Goal: Task Accomplishment & Management: Use online tool/utility

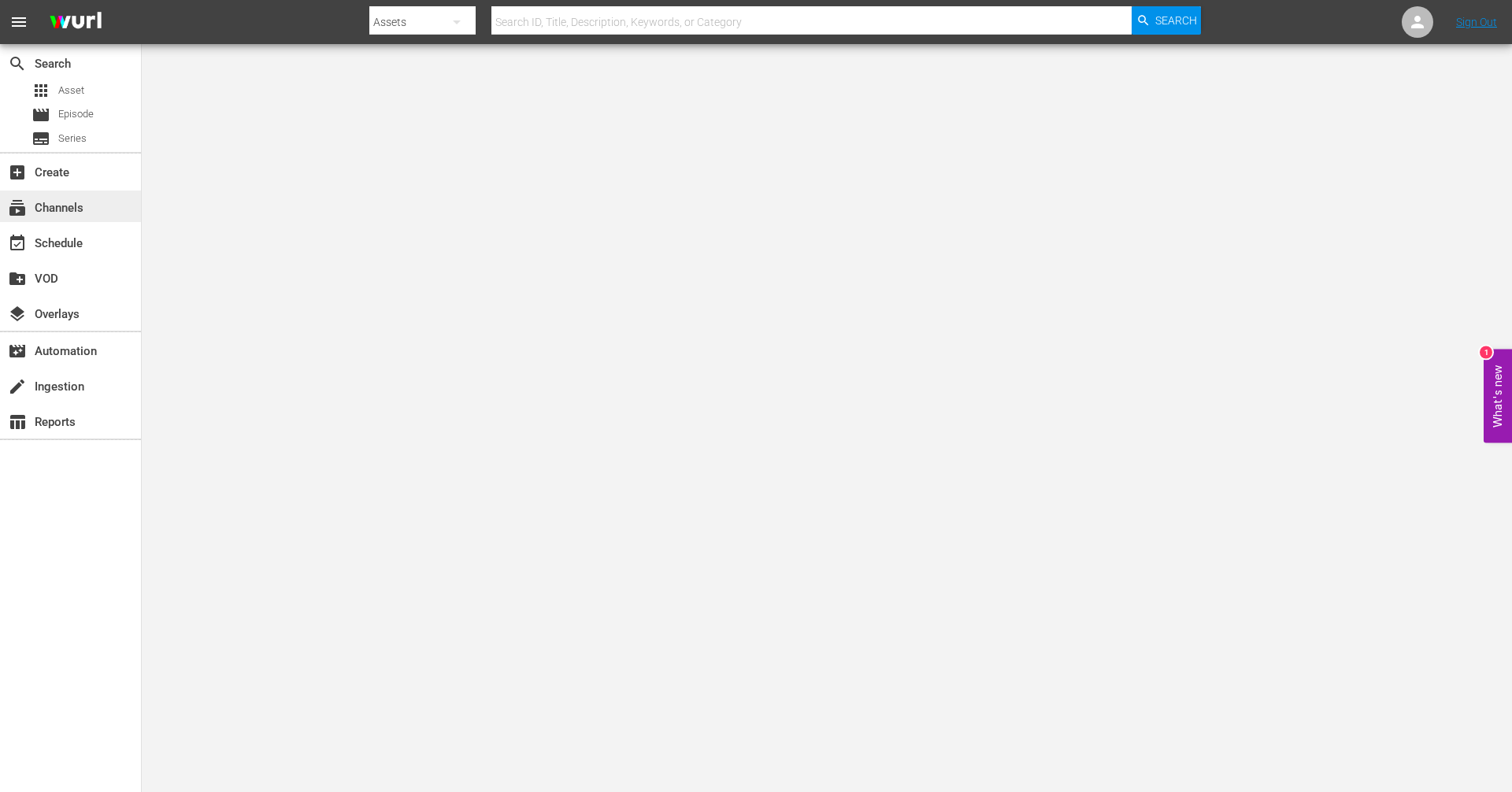
click at [71, 209] on div "subscriptions Channels" at bounding box center [44, 205] width 89 height 15
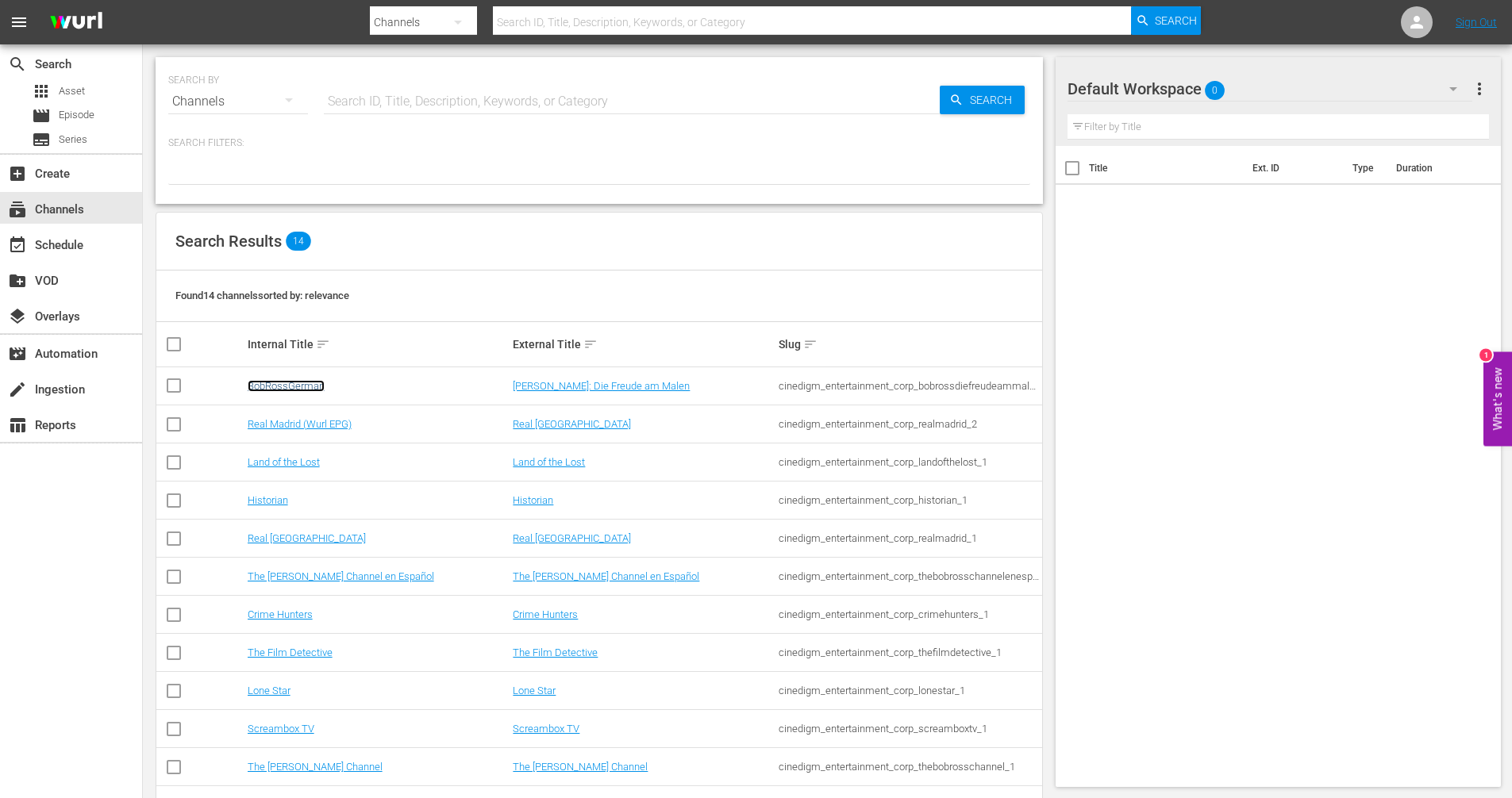
click at [284, 385] on link "BobRossGerman" at bounding box center [286, 385] width 77 height 12
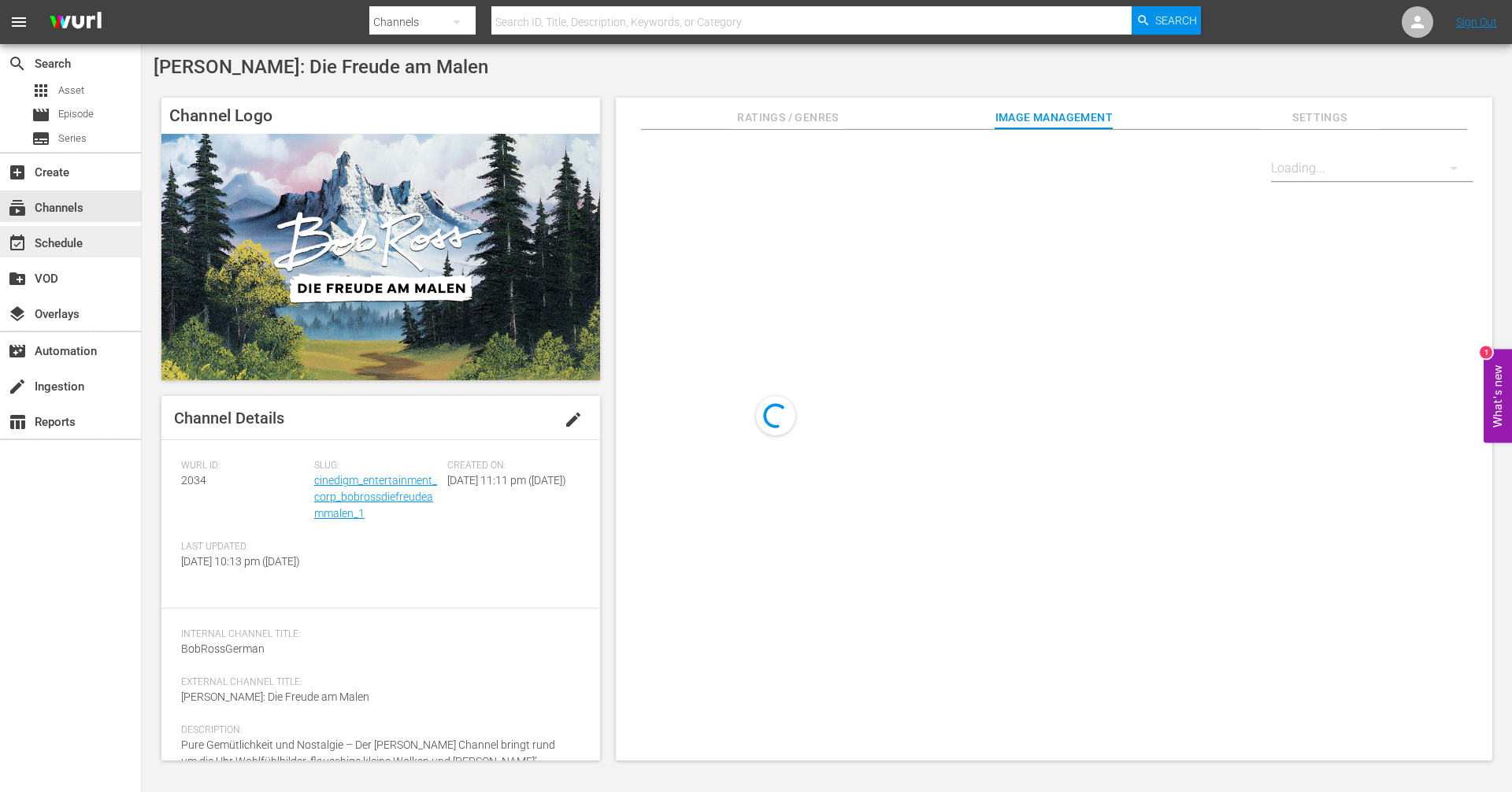
click at [87, 245] on div "event_available Schedule" at bounding box center [44, 241] width 89 height 15
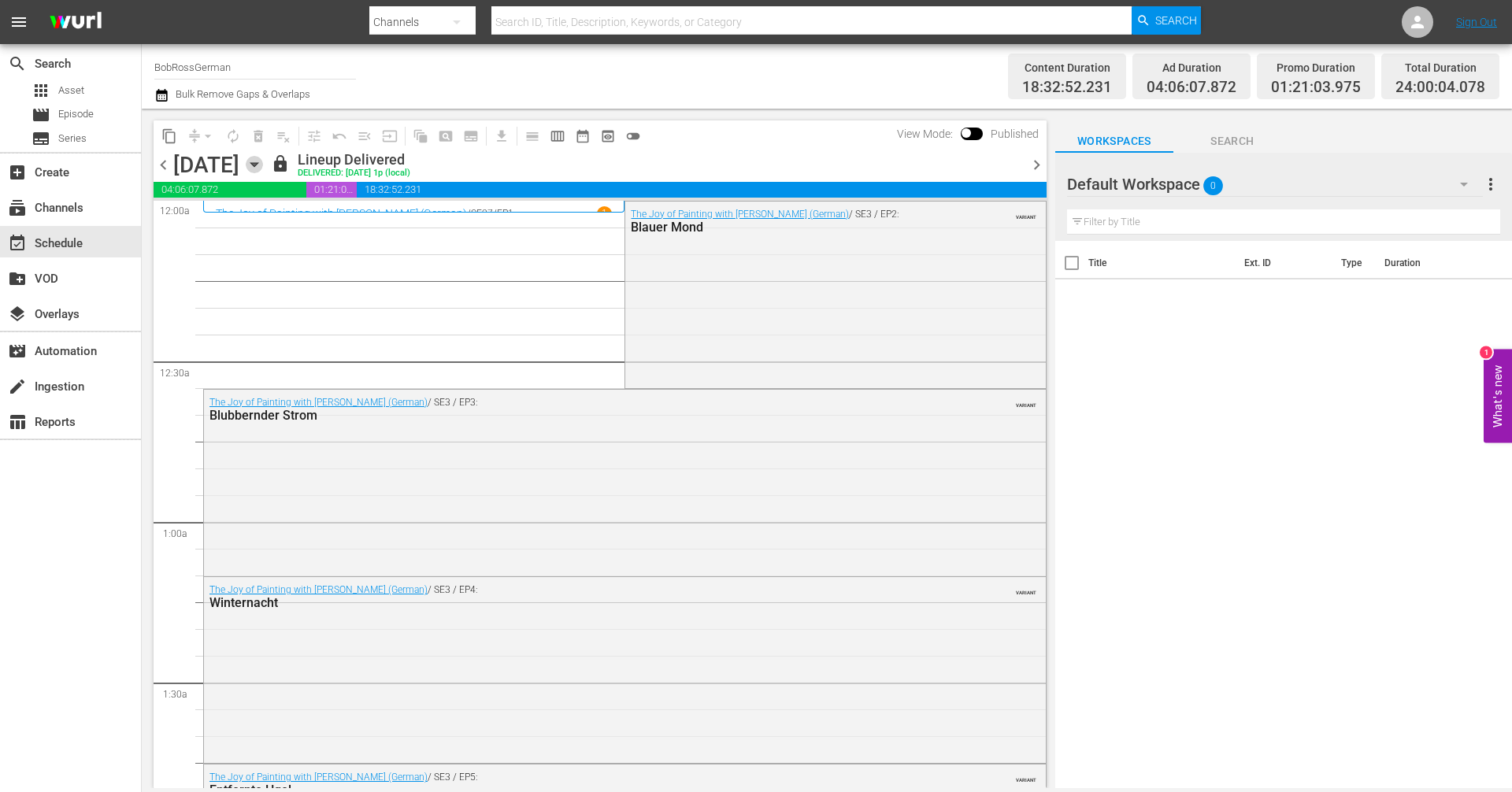
click at [257, 164] on icon "button" at bounding box center [254, 165] width 7 height 4
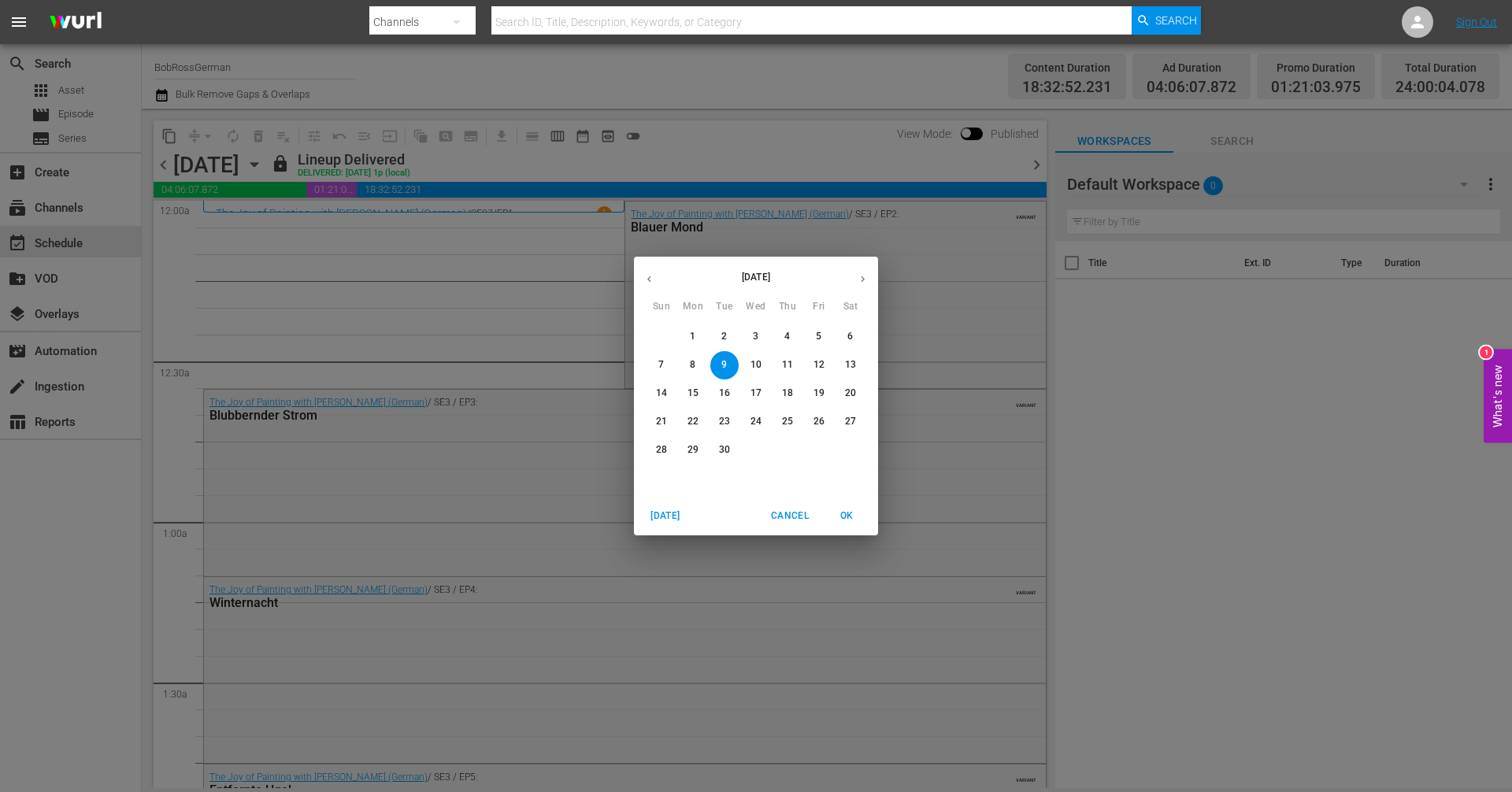
click at [728, 451] on p "30" at bounding box center [725, 450] width 11 height 14
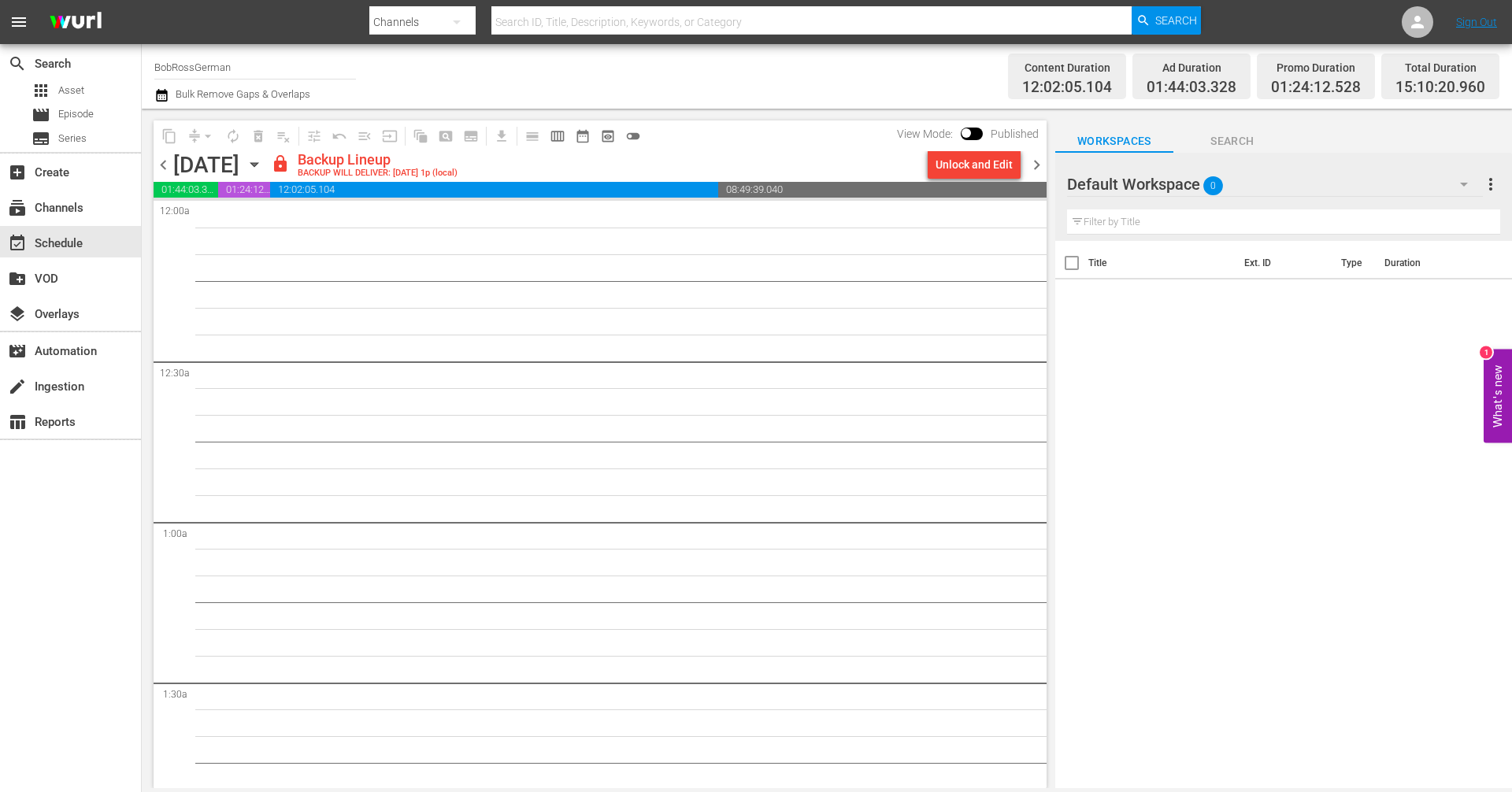
click at [162, 165] on span "chevron_left" at bounding box center [163, 165] width 20 height 20
click at [167, 168] on span "chevron_left" at bounding box center [163, 165] width 20 height 20
click at [263, 162] on icon "button" at bounding box center [254, 164] width 17 height 17
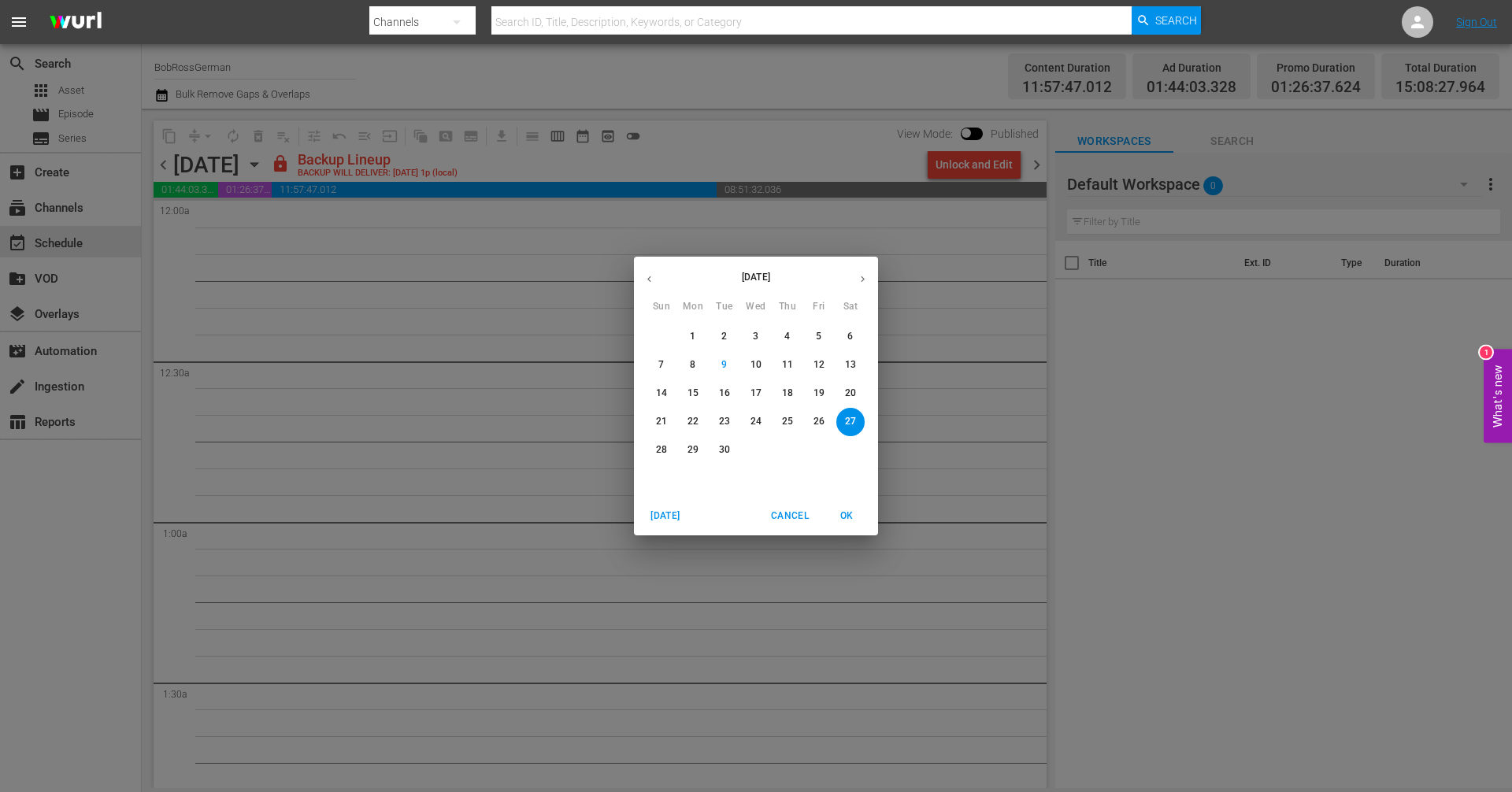
click at [756, 363] on p "10" at bounding box center [756, 365] width 11 height 14
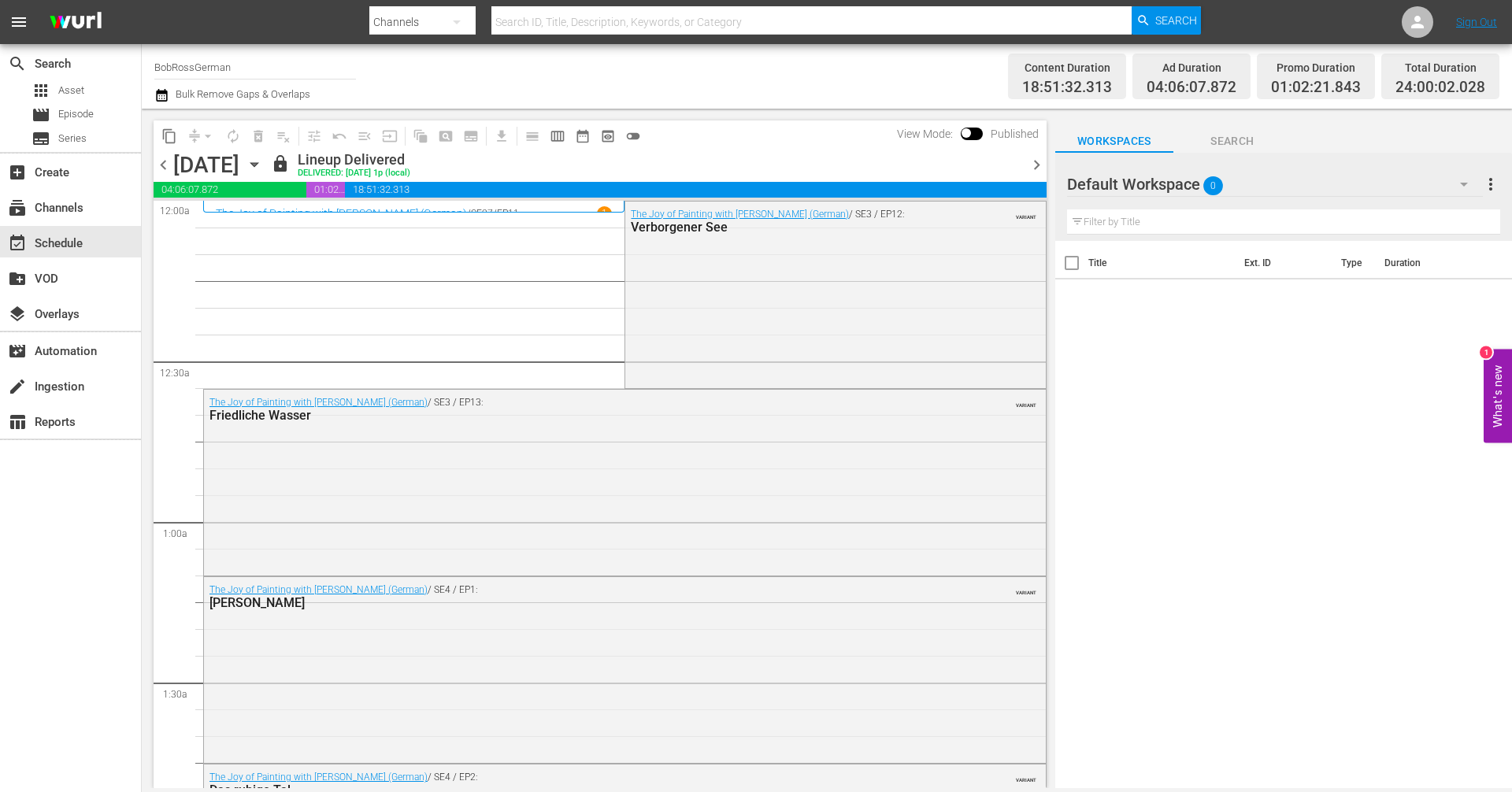
click at [1035, 168] on span "chevron_right" at bounding box center [1037, 165] width 20 height 20
click at [1033, 170] on span "chevron_right" at bounding box center [1037, 165] width 20 height 20
click at [1044, 164] on span "chevron_right" at bounding box center [1037, 165] width 20 height 20
click at [1030, 166] on span "chevron_right" at bounding box center [1037, 165] width 20 height 20
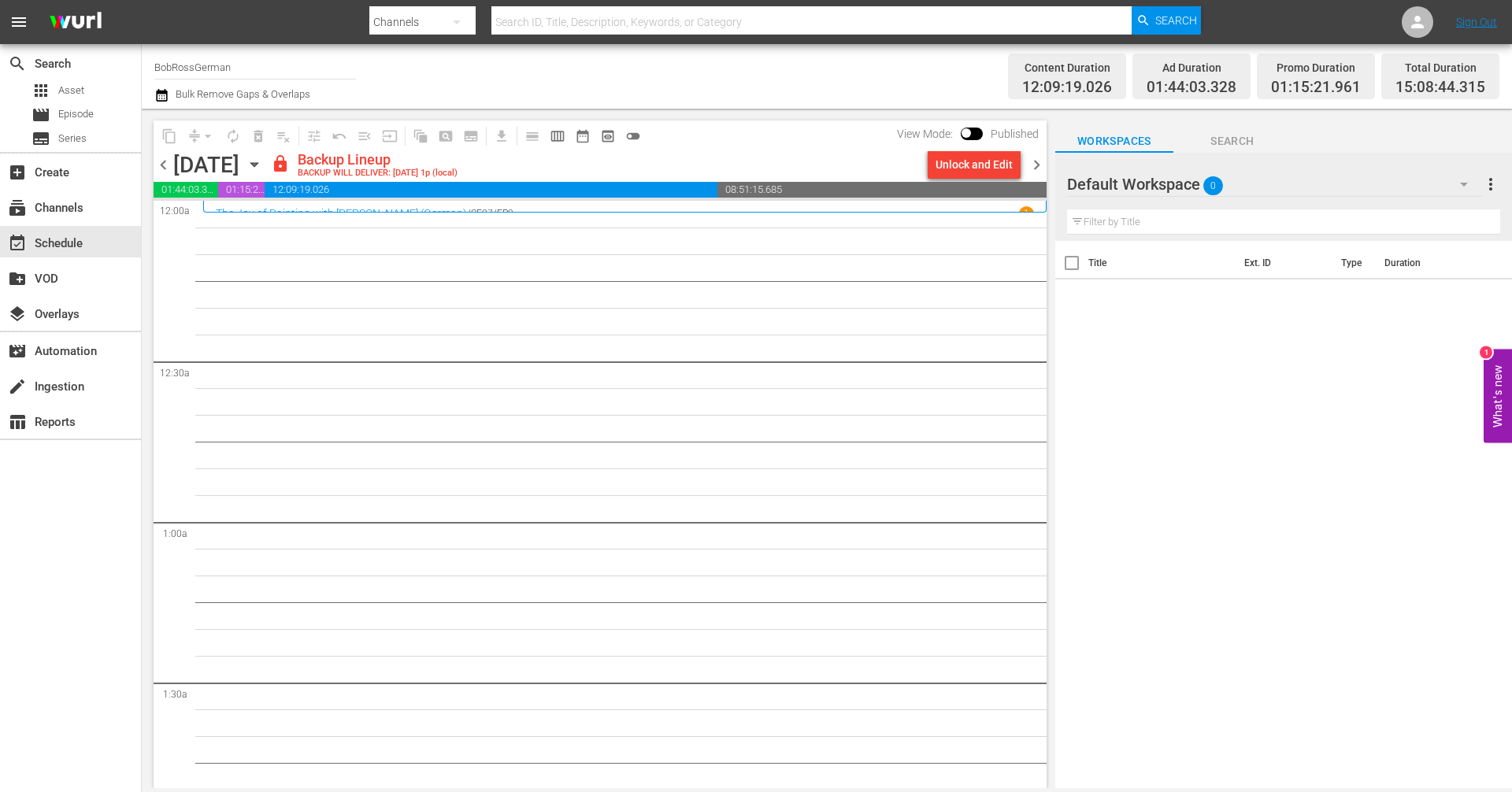
click at [1041, 166] on span "chevron_right" at bounding box center [1037, 165] width 20 height 20
click at [167, 165] on span "chevron_left" at bounding box center [163, 165] width 20 height 20
